Goal: Task Accomplishment & Management: Manage account settings

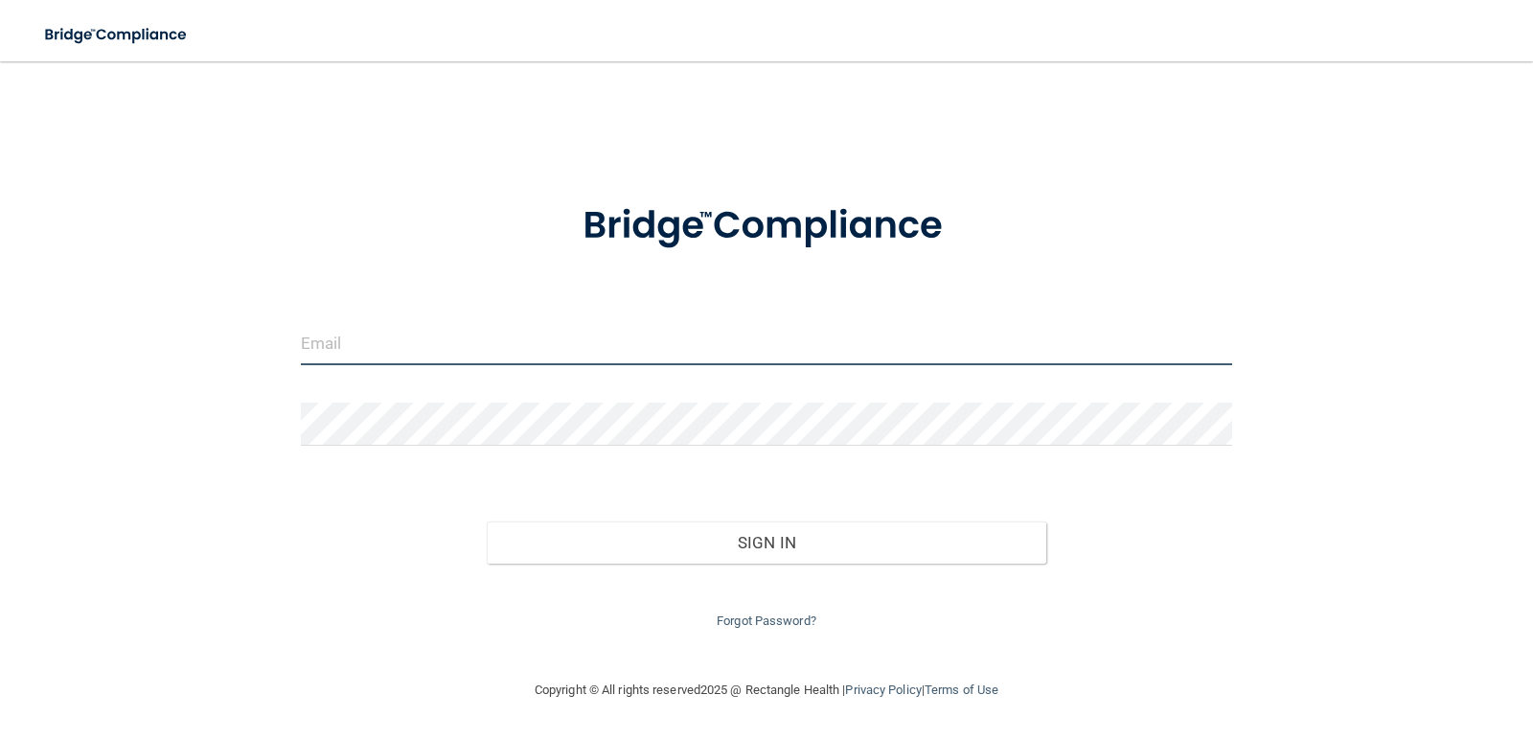
type input "[EMAIL_ADDRESS][DOMAIN_NAME]"
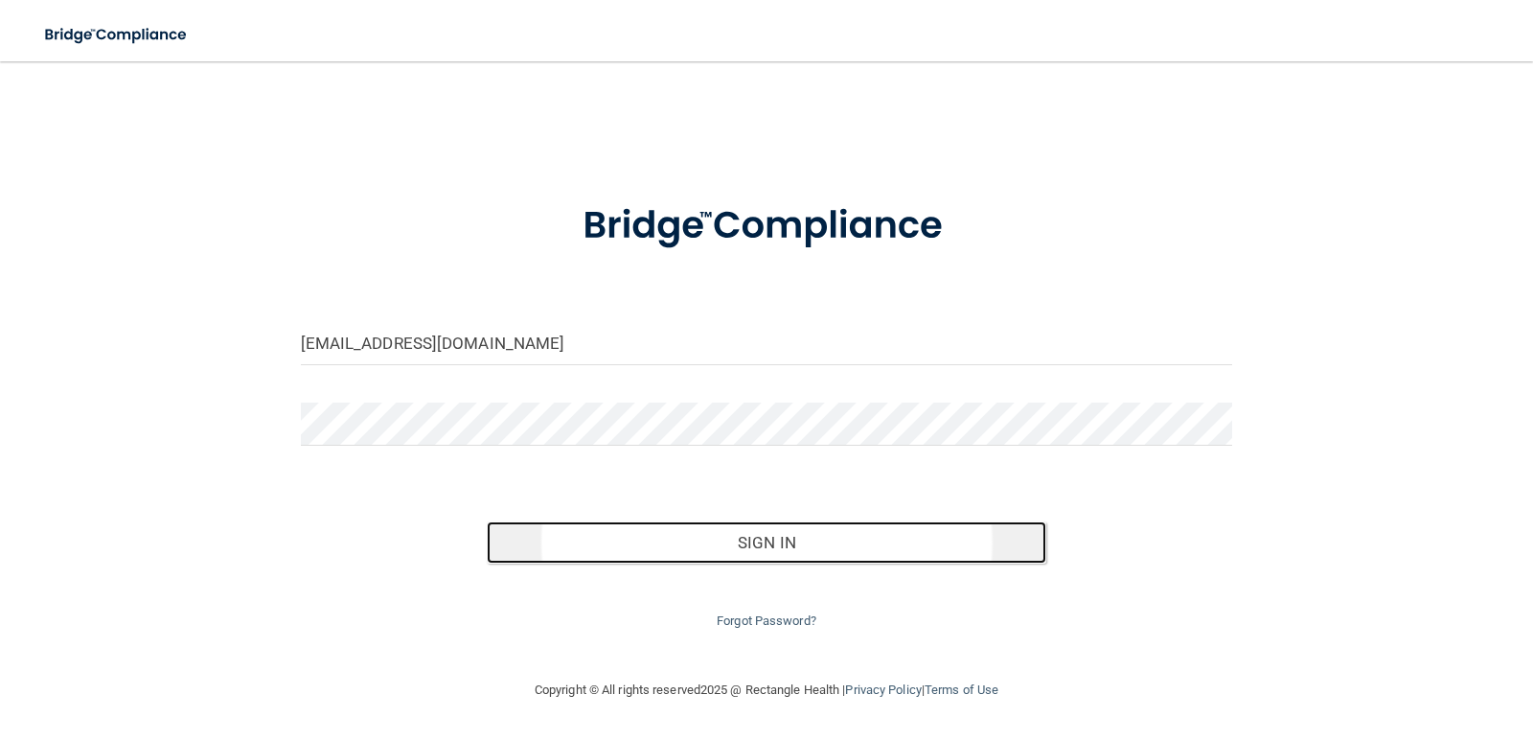
click at [771, 539] on button "Sign In" at bounding box center [766, 542] width 559 height 42
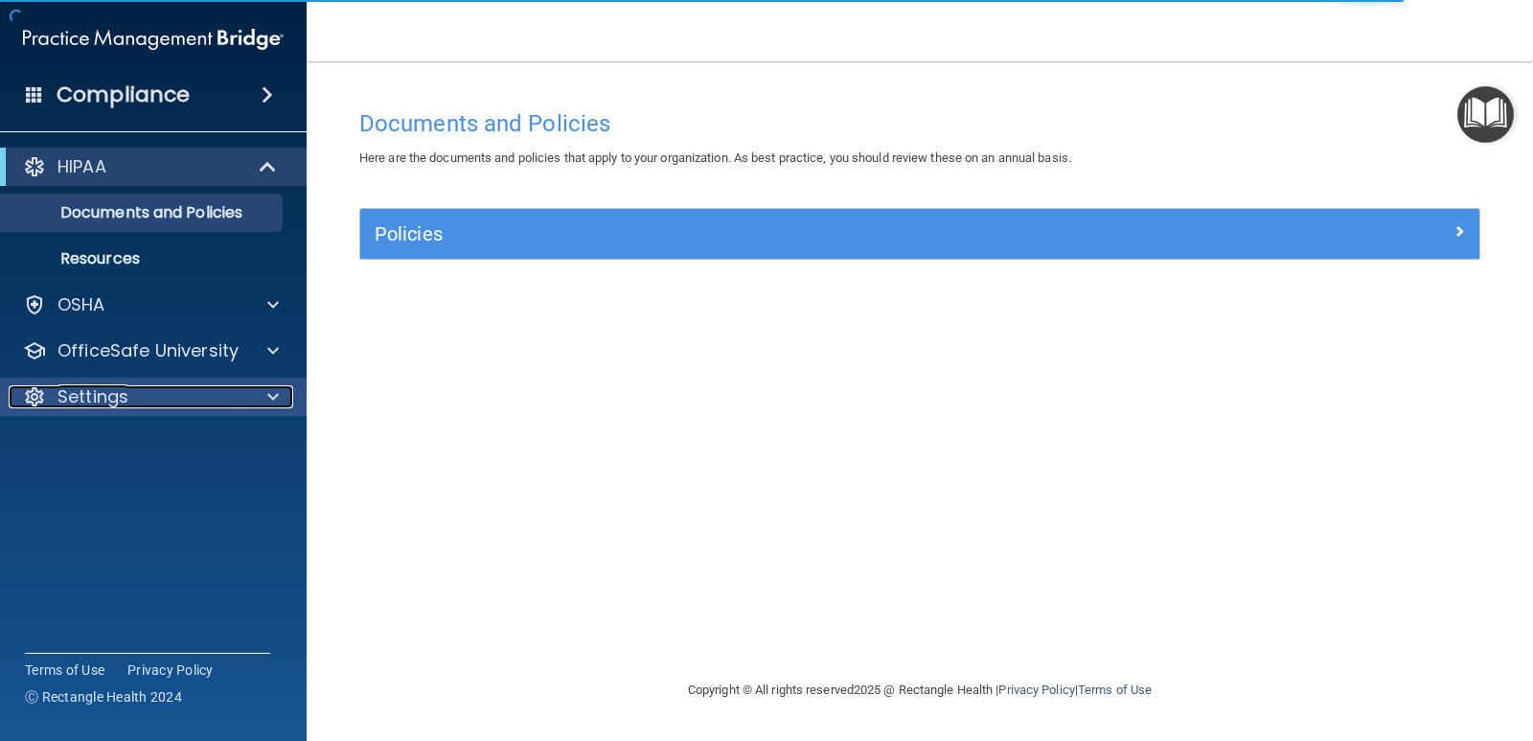
click at [95, 397] on p "Settings" at bounding box center [92, 396] width 71 height 23
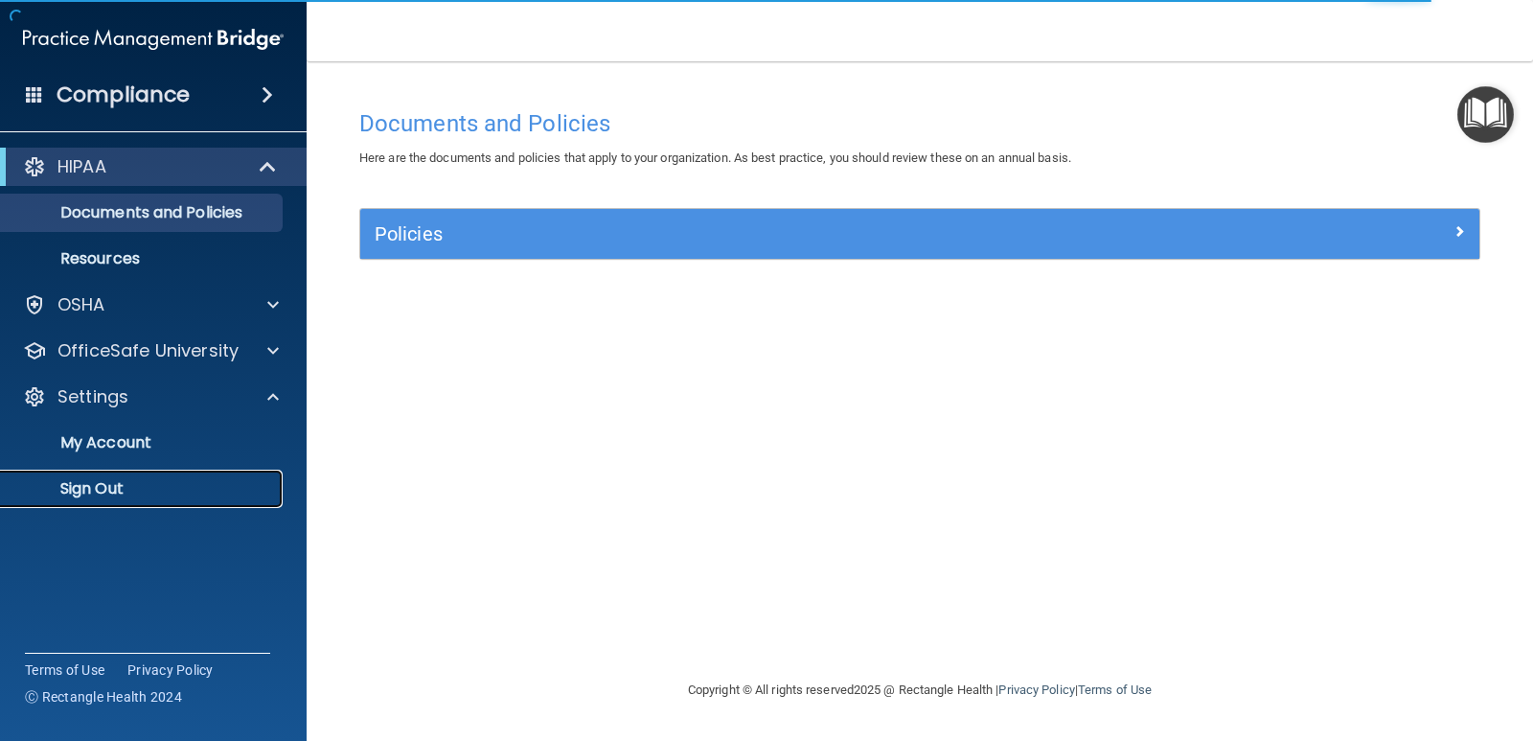
click at [95, 489] on p "Sign Out" at bounding box center [143, 488] width 262 height 19
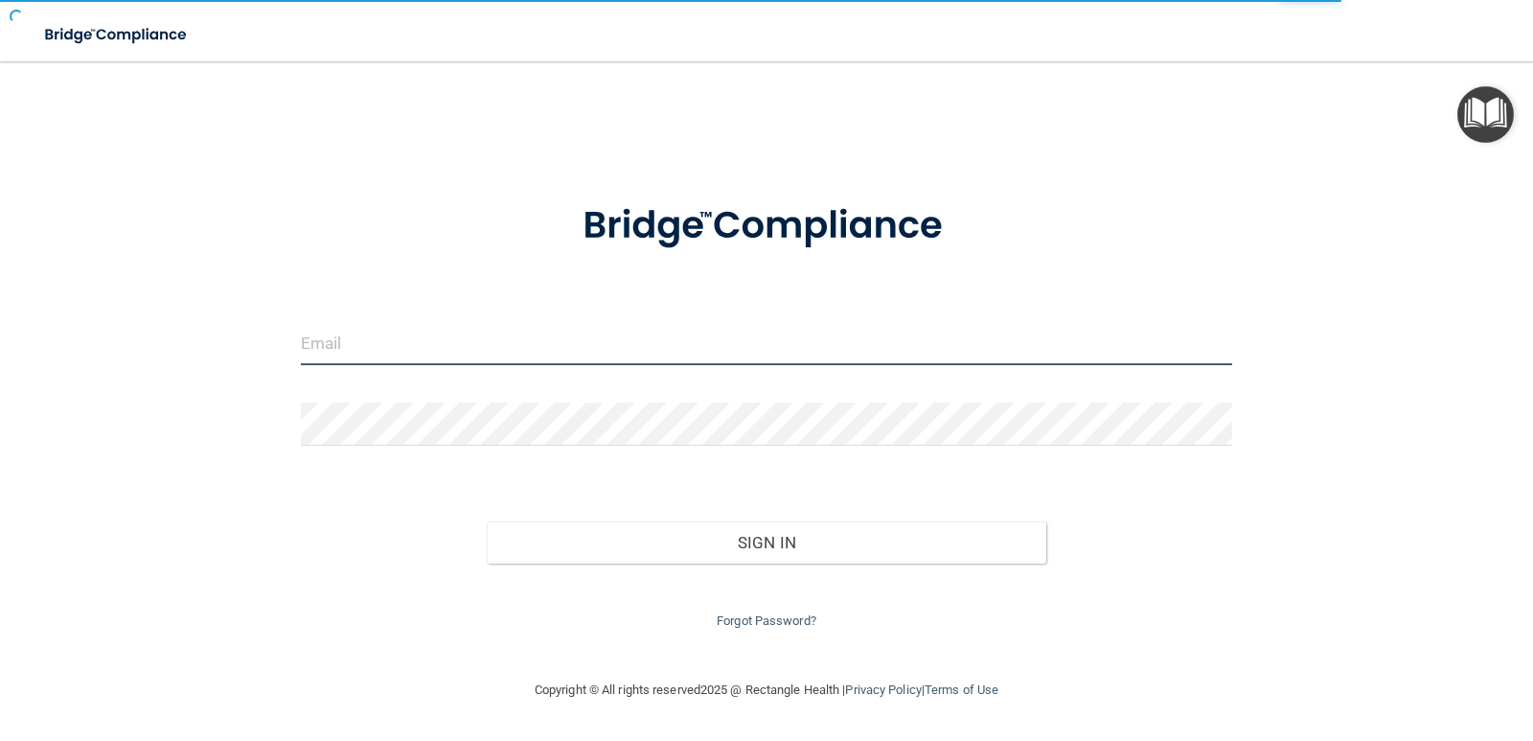
type input "[EMAIL_ADDRESS][DOMAIN_NAME]"
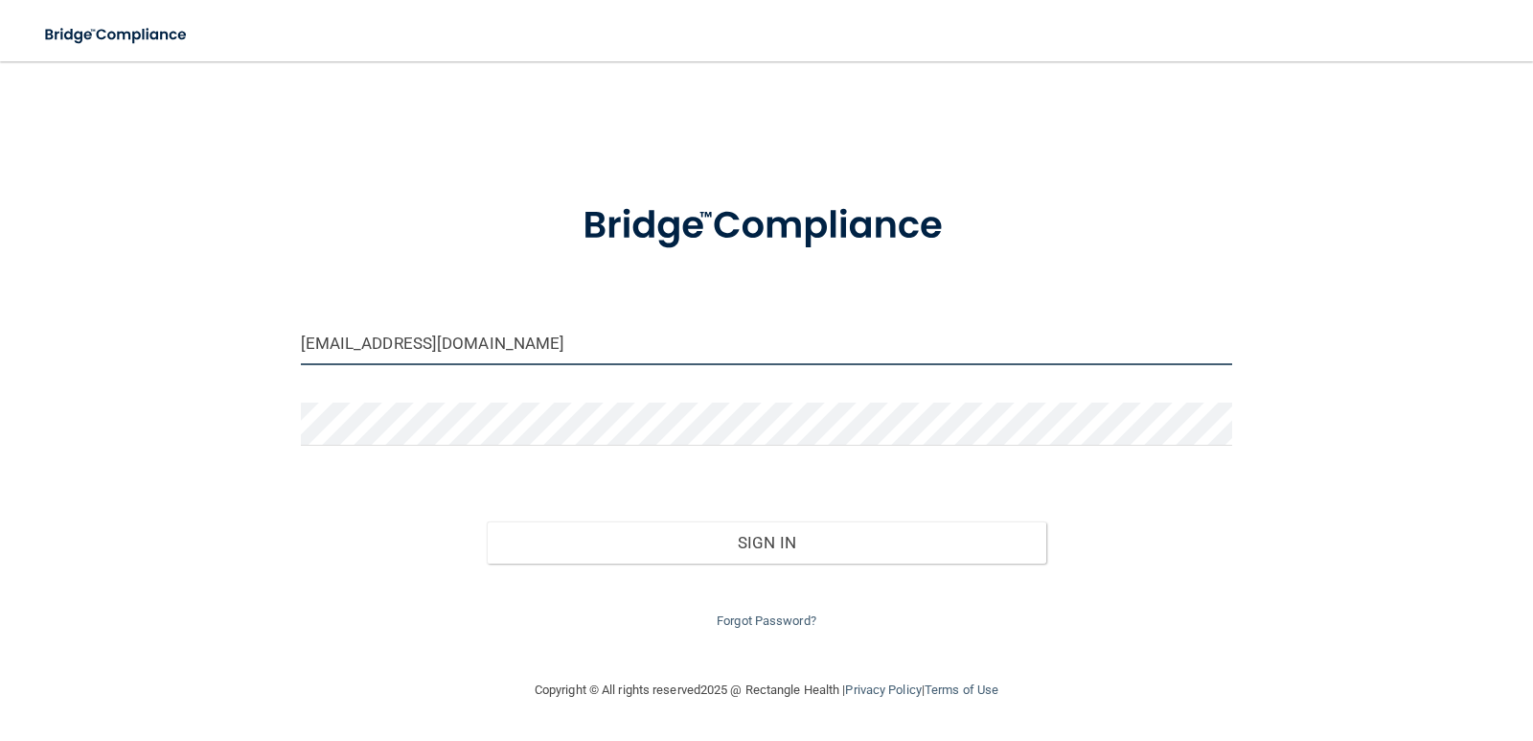
drag, startPoint x: 559, startPoint y: 339, endPoint x: 208, endPoint y: 304, distance: 352.4
click at [208, 304] on div "[EMAIL_ADDRESS][DOMAIN_NAME] Invalid email/password. You don't have permission …" at bounding box center [766, 369] width 1456 height 579
type input "[EMAIL_ADDRESS][DOMAIN_NAME]"
drag, startPoint x: 281, startPoint y: 559, endPoint x: 293, endPoint y: 560, distance: 12.5
click at [281, 559] on div "[EMAIL_ADDRESS][DOMAIN_NAME] Invalid email/password. You don't have permission …" at bounding box center [766, 369] width 1456 height 579
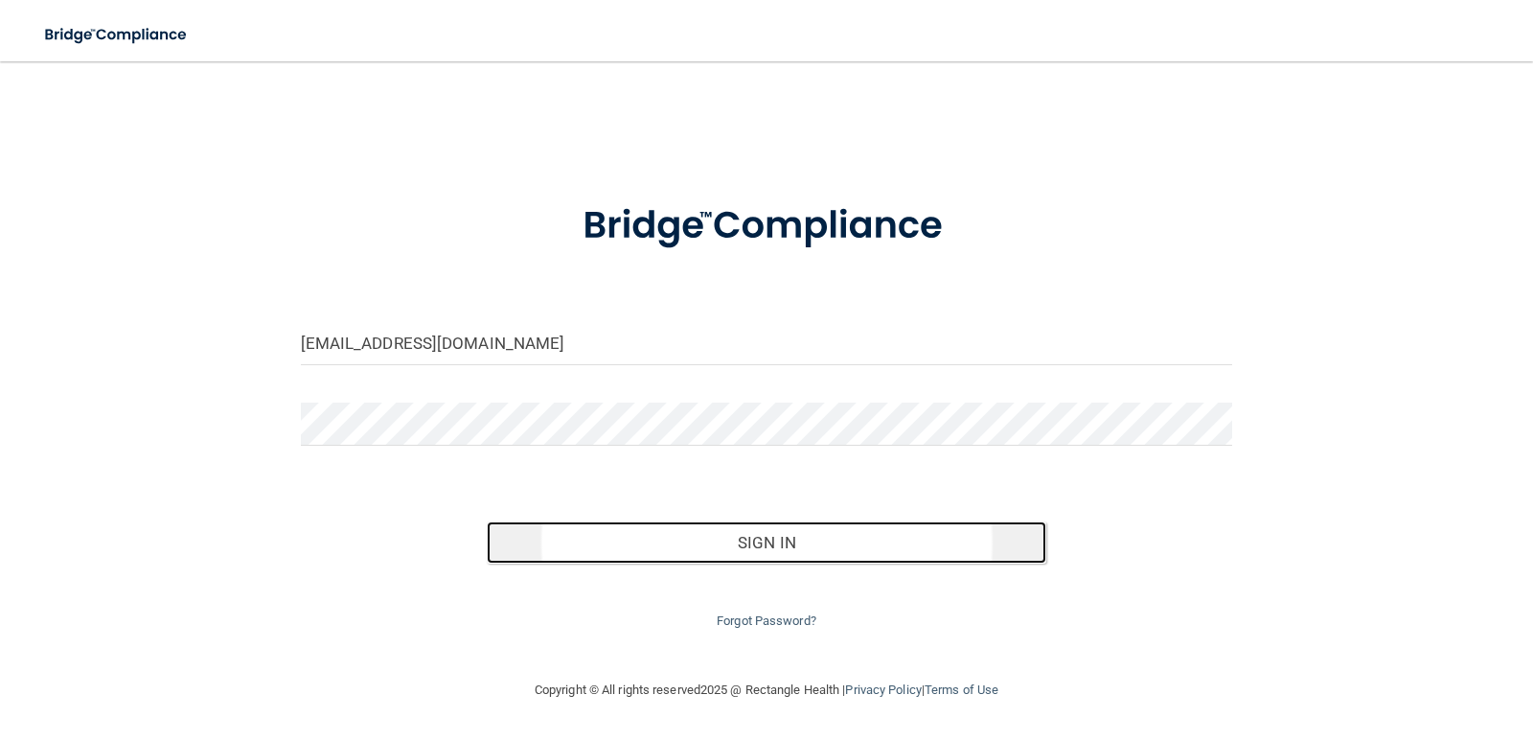
click at [624, 558] on button "Sign In" at bounding box center [766, 542] width 559 height 42
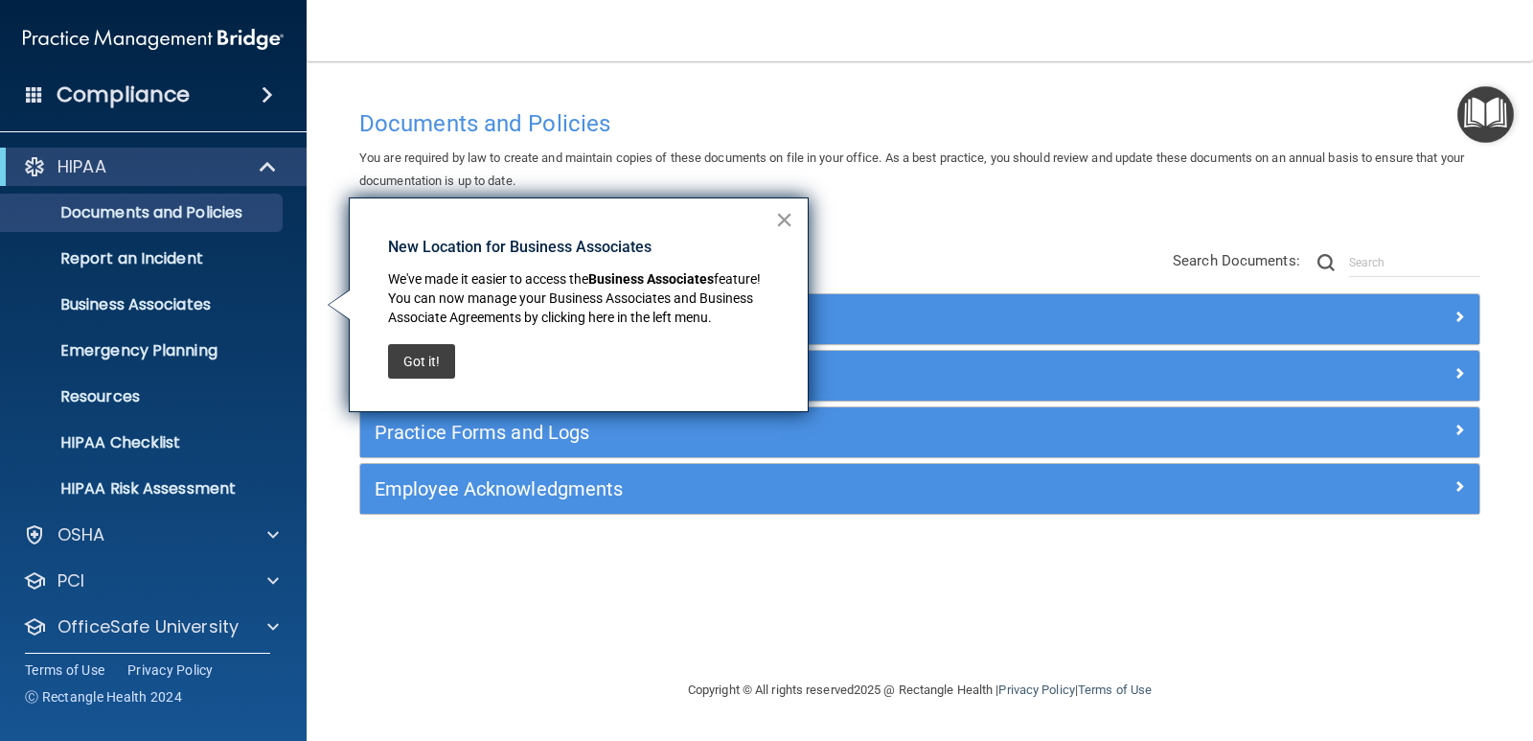
click at [787, 230] on button "×" at bounding box center [784, 219] width 18 height 31
